Goal: Information Seeking & Learning: Learn about a topic

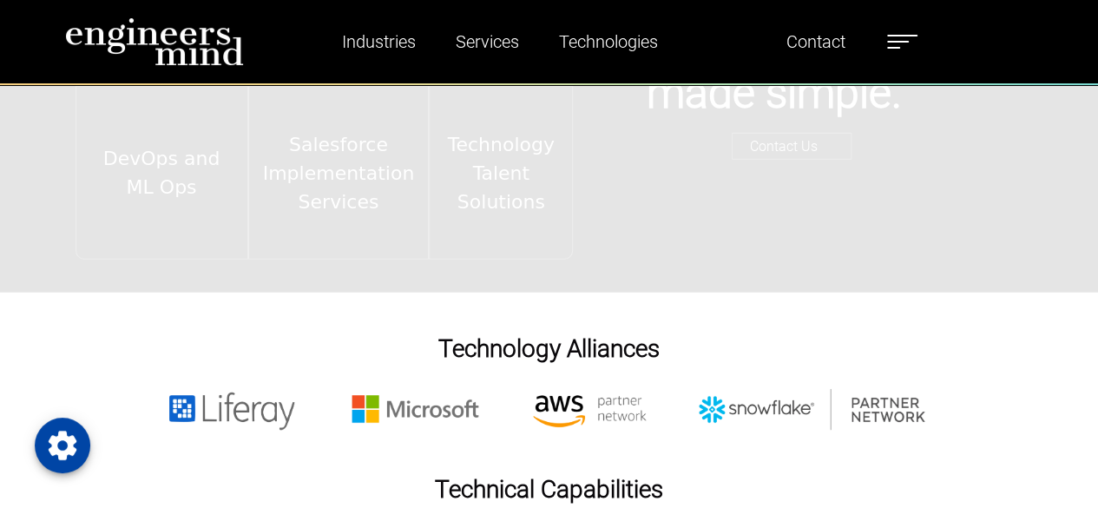
scroll to position [2375, 0]
click at [904, 35] on span at bounding box center [902, 36] width 30 height 2
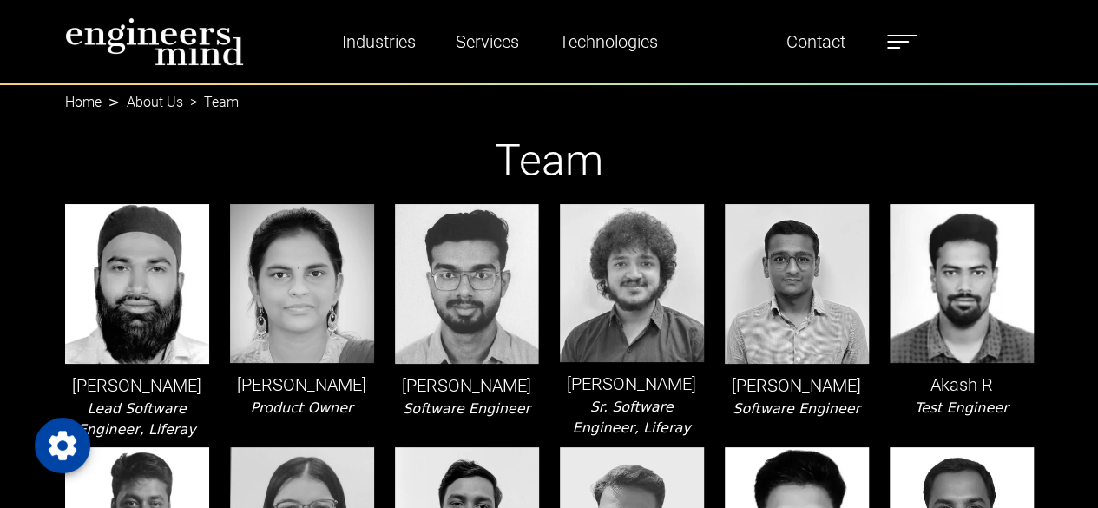
click at [888, 34] on ul "Industries Financial Services Healthcare Manufacturing Services Digital Transfo…" at bounding box center [610, 42] width 632 height 40
click at [902, 39] on label at bounding box center [902, 41] width 30 height 23
click at [908, 36] on label at bounding box center [902, 41] width 30 height 23
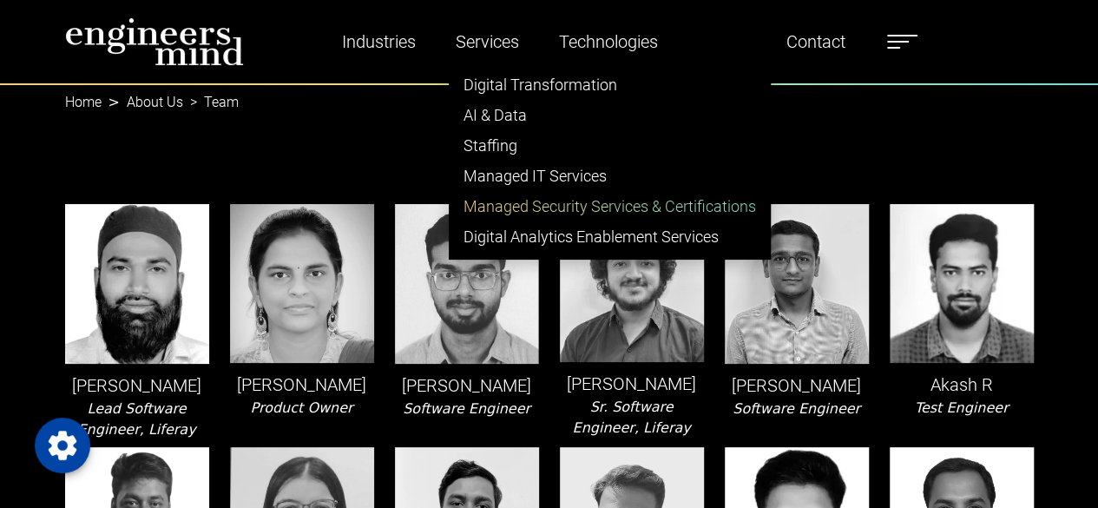
click at [511, 207] on link "Managed Security Services & Certifications" at bounding box center [609, 206] width 320 height 30
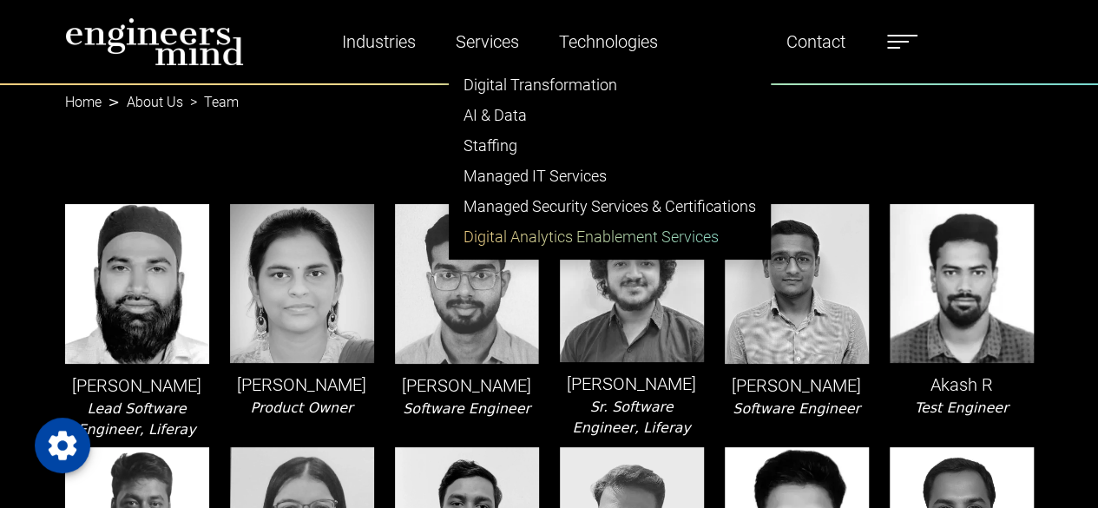
click at [521, 225] on link "Digital Analytics Enablement Services" at bounding box center [609, 236] width 320 height 30
